Goal: Navigation & Orientation: Find specific page/section

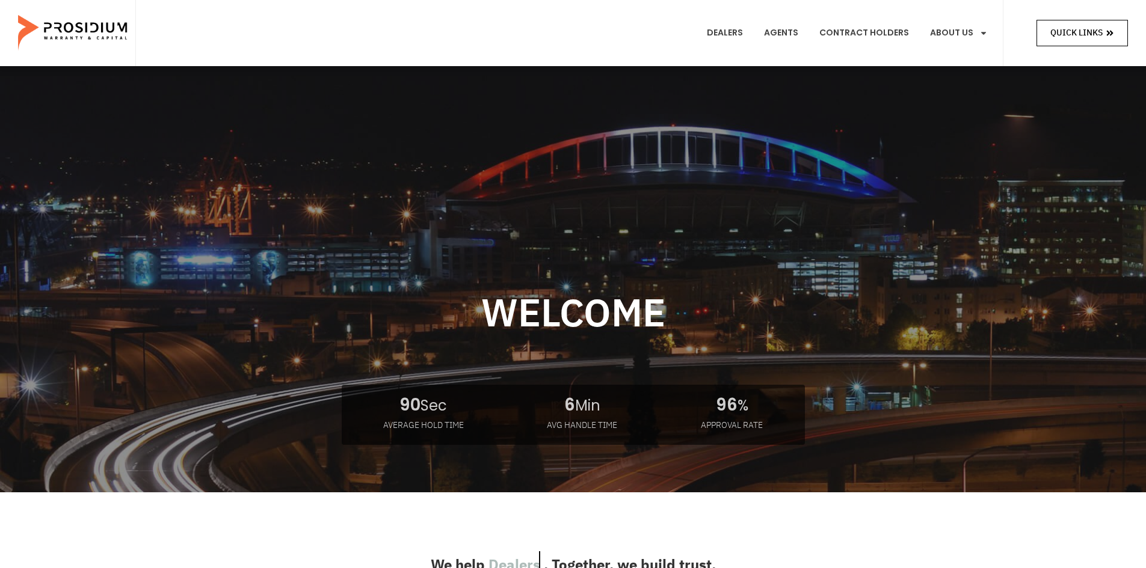
click at [1086, 34] on span "Quick Links" at bounding box center [1076, 32] width 52 height 15
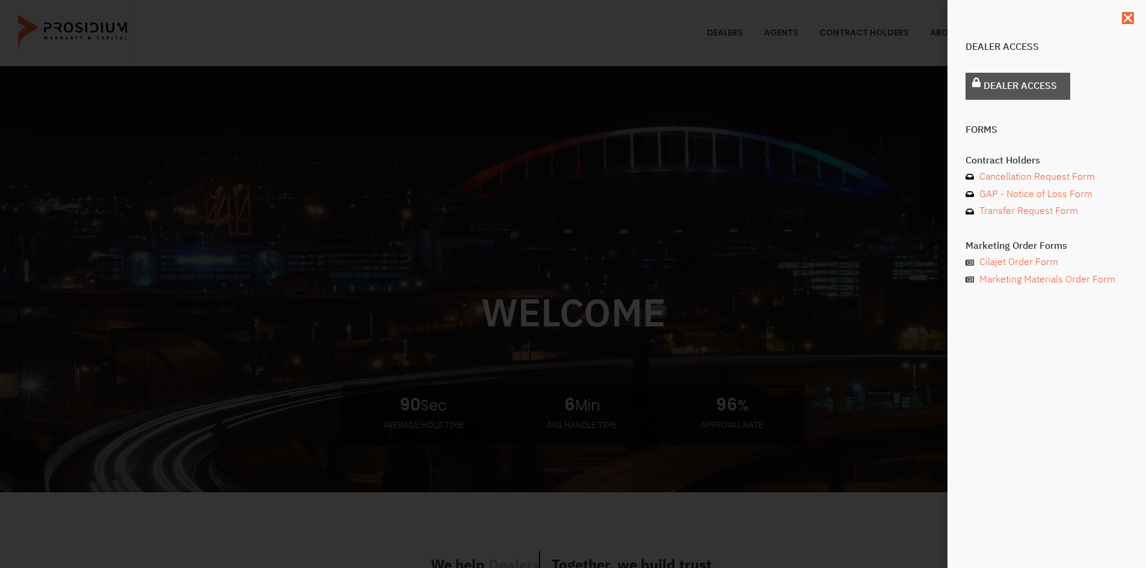
click at [993, 78] on span "Dealer Access" at bounding box center [1019, 86] width 73 height 17
